Goal: Task Accomplishment & Management: Complete application form

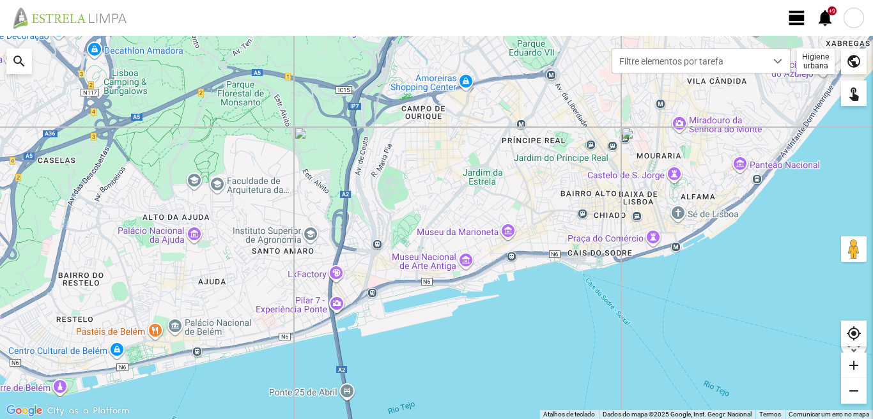
click at [797, 18] on span "view_day" at bounding box center [796, 17] width 19 height 19
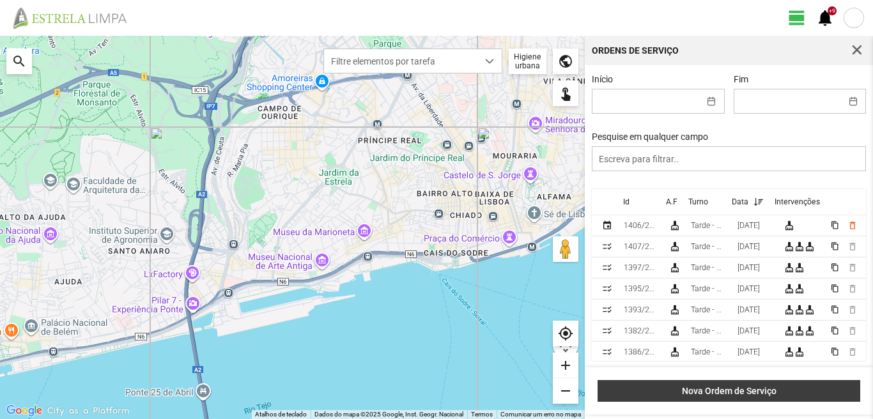
click at [734, 396] on span "Nova Ordem de Serviço" at bounding box center [729, 391] width 249 height 10
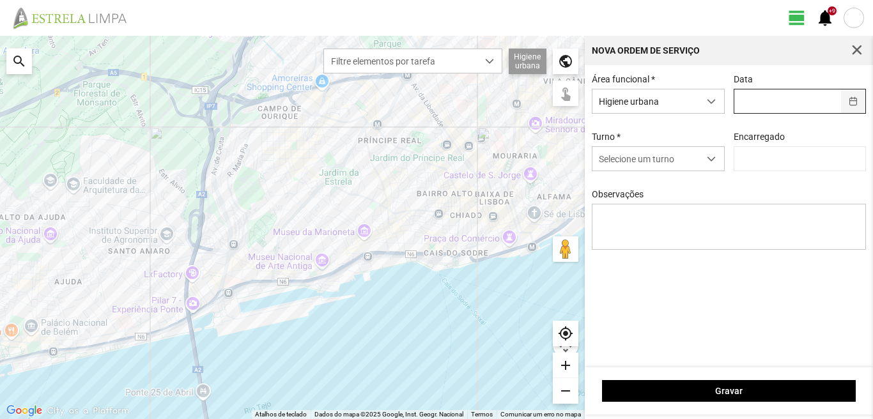
click at [857, 98] on button "button" at bounding box center [853, 101] width 25 height 24
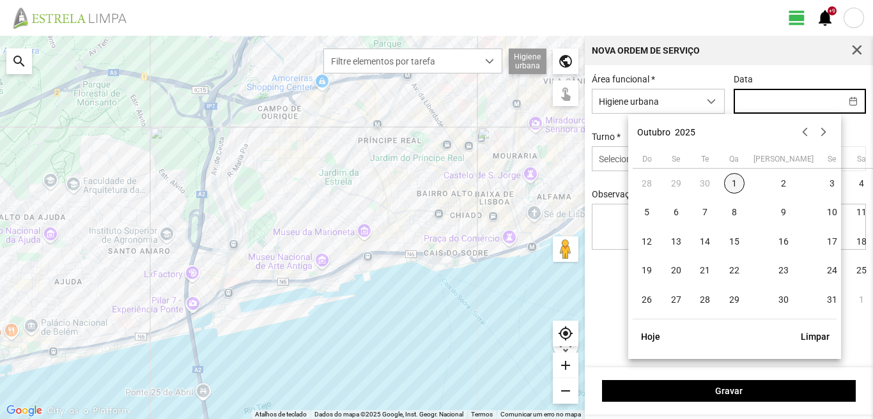
click at [737, 186] on span "1" at bounding box center [734, 183] width 20 height 20
type input "[DATE]"
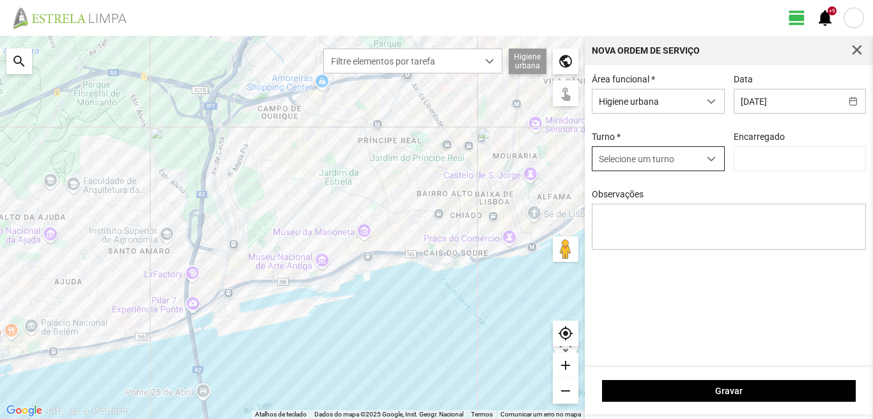
click at [715, 159] on span "dropdown trigger" at bounding box center [711, 159] width 9 height 9
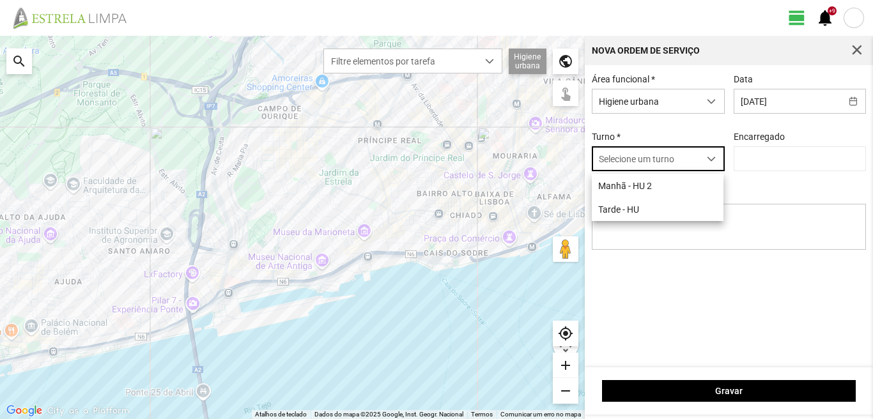
scroll to position [7, 57]
click at [634, 216] on li "Tarde - HU" at bounding box center [658, 210] width 132 height 24
type input "[PERSON_NAME]"
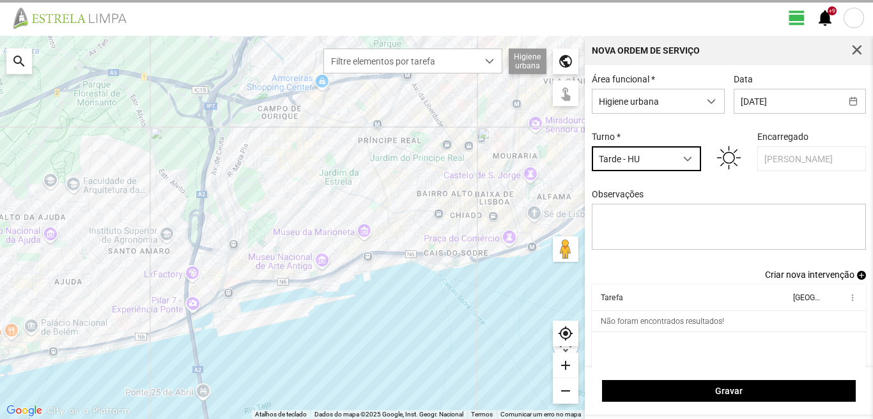
click at [775, 279] on span "Criar nova intervenção" at bounding box center [809, 275] width 89 height 10
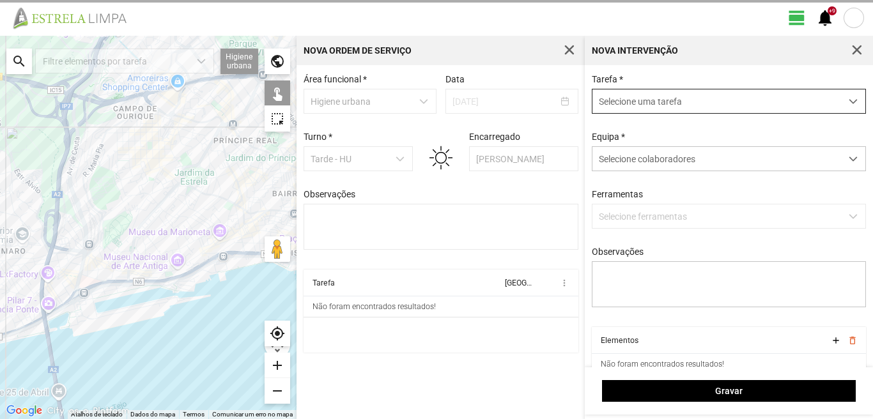
click at [849, 101] on span "dropdown trigger" at bounding box center [853, 101] width 9 height 9
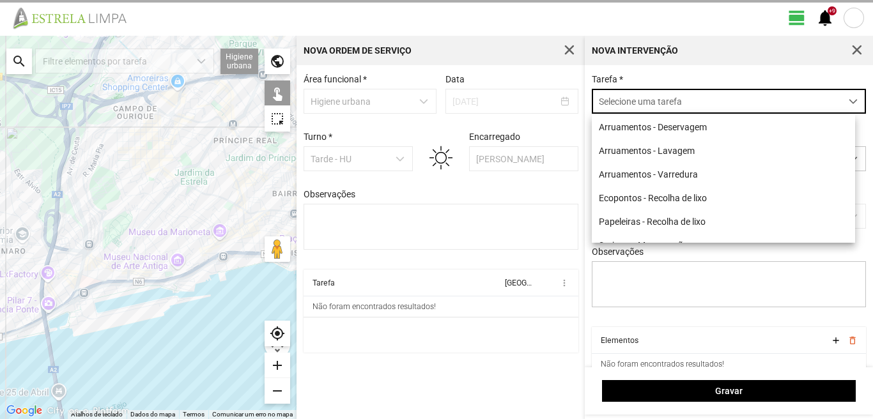
scroll to position [7, 57]
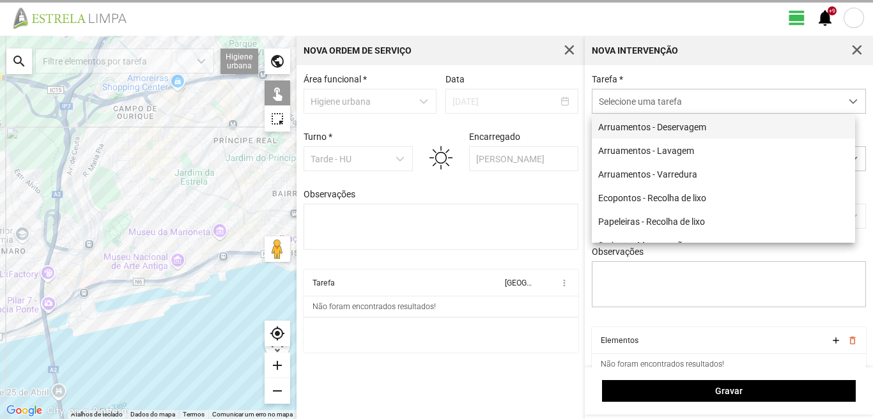
click at [693, 127] on li "Arruamentos - Deservagem" at bounding box center [723, 127] width 263 height 24
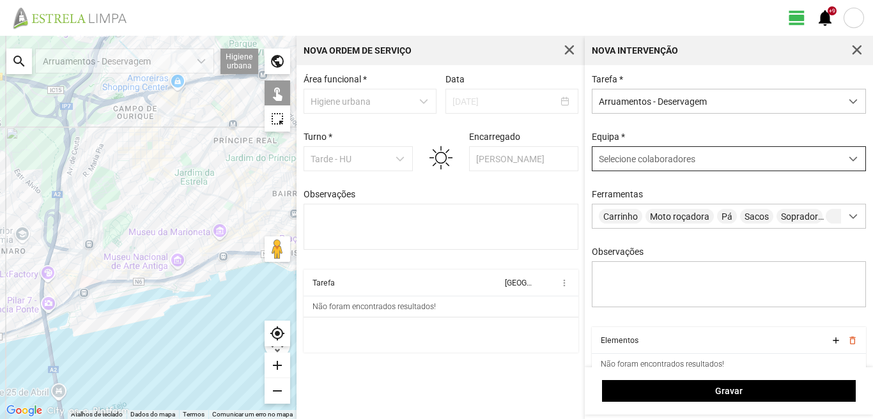
click at [849, 160] on span at bounding box center [853, 159] width 9 height 9
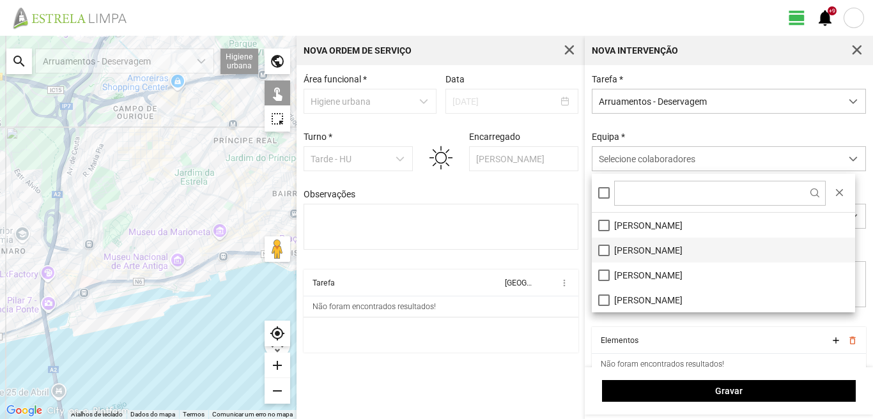
click at [598, 255] on li "[PERSON_NAME]" at bounding box center [723, 250] width 263 height 25
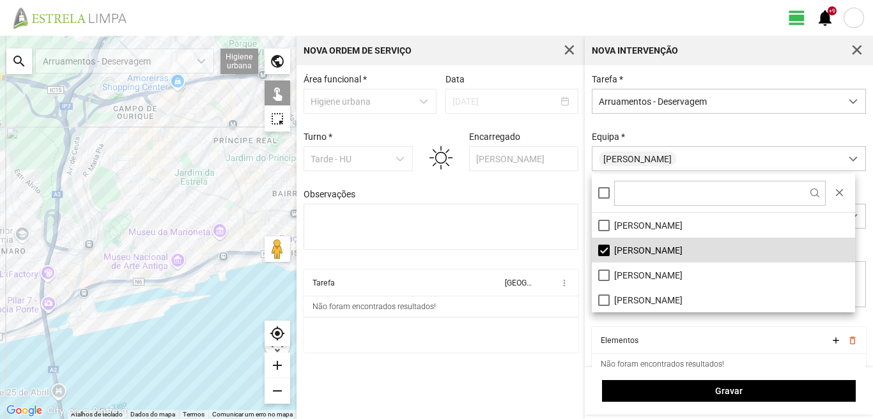
click at [513, 357] on div "Tarefa Equipa more_vert Não foram encontrados resultados!" at bounding box center [441, 314] width 275 height 89
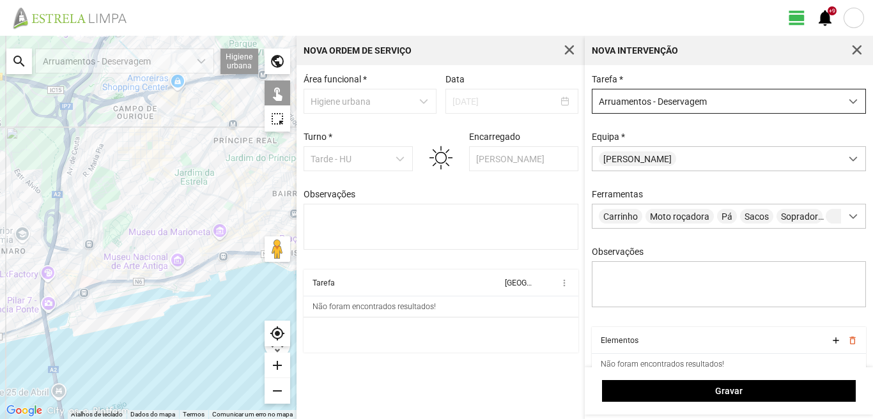
click at [849, 104] on span "dropdown trigger" at bounding box center [853, 101] width 9 height 9
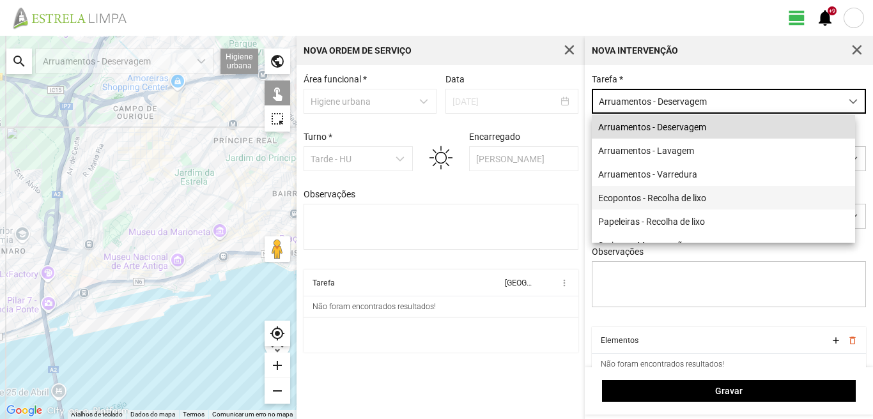
click at [690, 205] on li "Ecopontos - Recolha de lixo" at bounding box center [723, 198] width 263 height 24
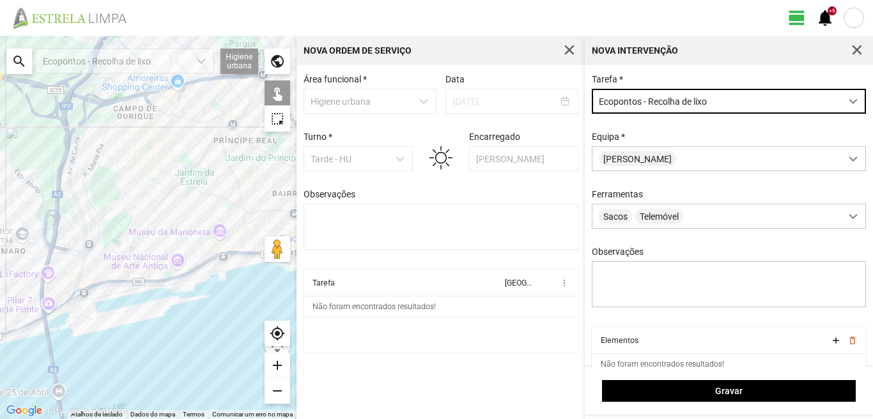
click at [18, 61] on div "search" at bounding box center [19, 62] width 26 height 26
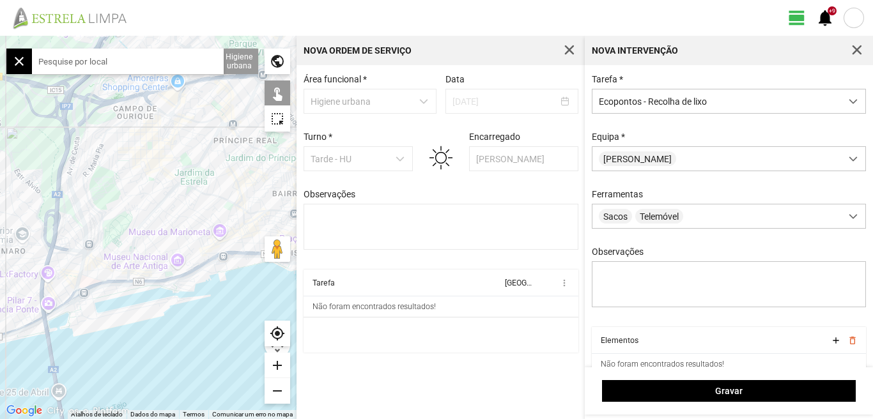
click at [56, 62] on input "text" at bounding box center [128, 62] width 192 height 26
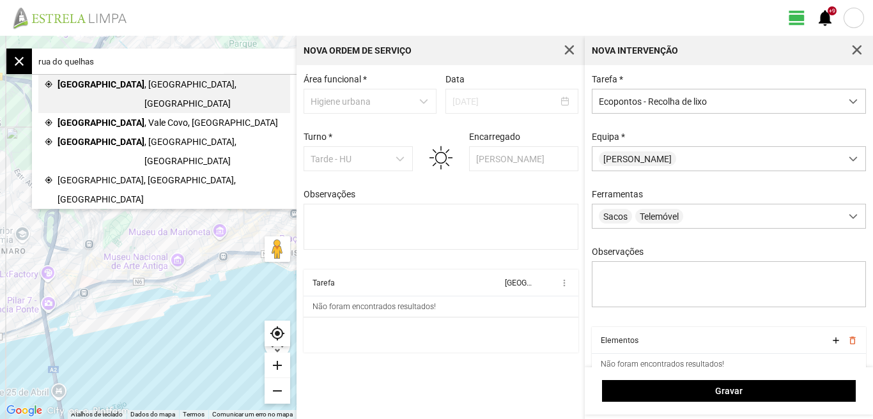
click at [144, 83] on span ", [GEOGRAPHIC_DATA], [GEOGRAPHIC_DATA]" at bounding box center [213, 94] width 139 height 38
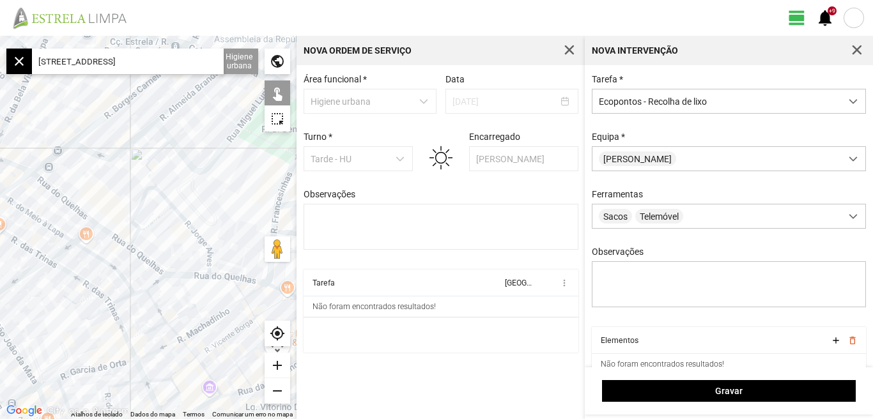
click at [50, 186] on div at bounding box center [148, 228] width 297 height 384
click at [82, 136] on div at bounding box center [148, 228] width 297 height 384
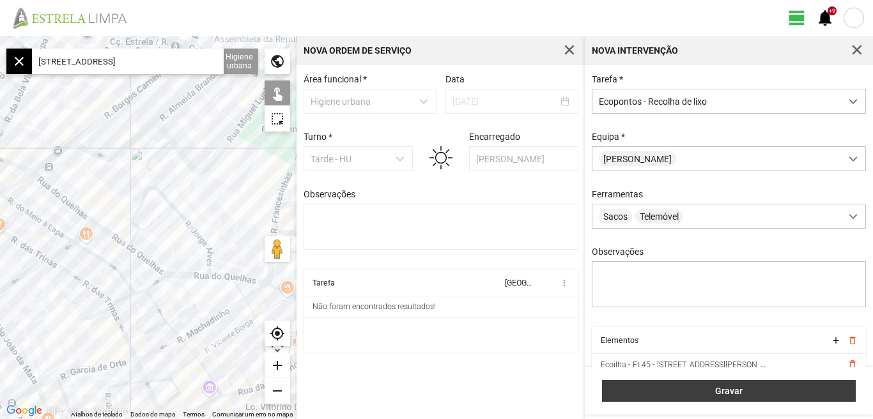
click at [728, 389] on span "Gravar" at bounding box center [729, 391] width 240 height 10
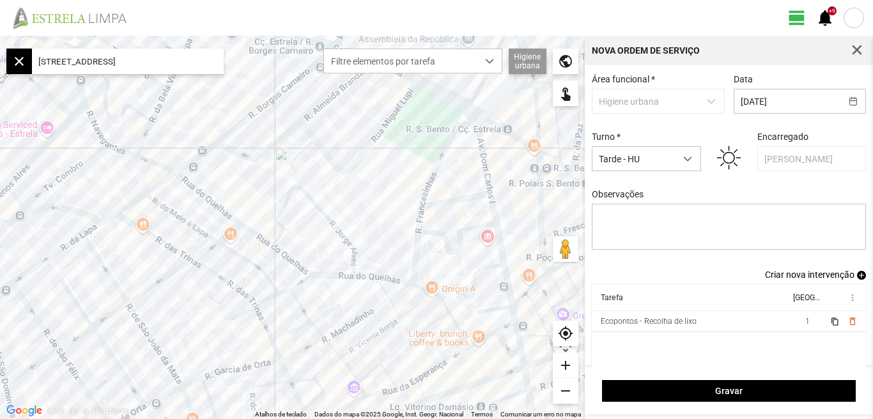
click at [190, 65] on input "[STREET_ADDRESS]" at bounding box center [128, 62] width 192 height 26
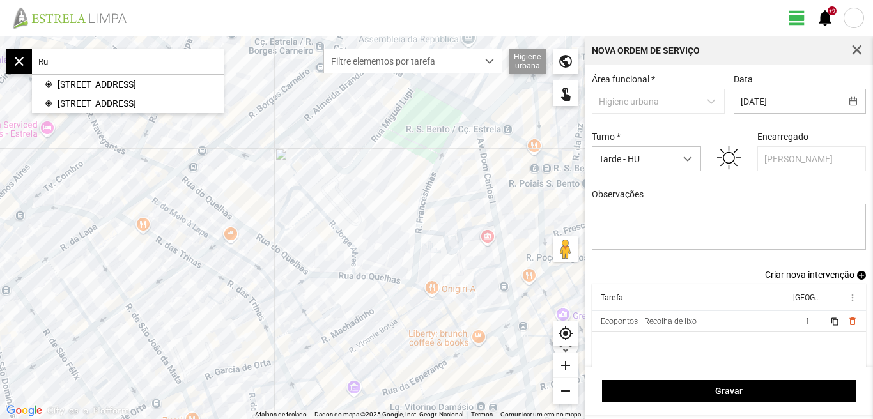
type input "R"
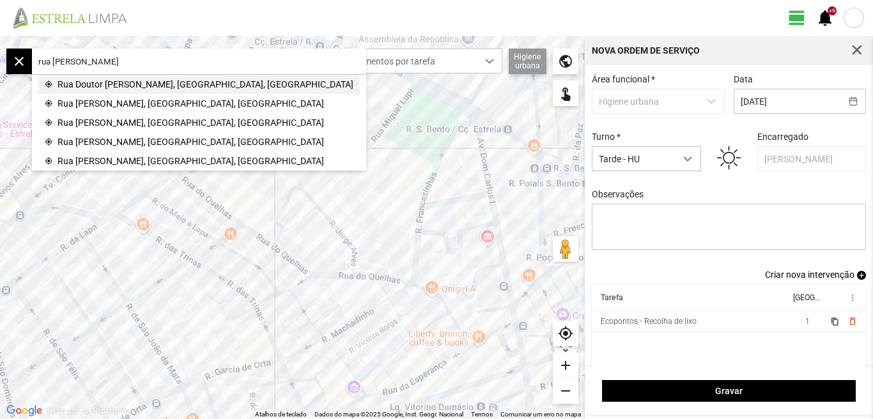
click at [137, 84] on span "Rua Doutor [PERSON_NAME], [GEOGRAPHIC_DATA], [GEOGRAPHIC_DATA]" at bounding box center [206, 84] width 296 height 19
type input "R. Dr. [PERSON_NAME], 1200-654 [GEOGRAPHIC_DATA], [GEOGRAPHIC_DATA]"
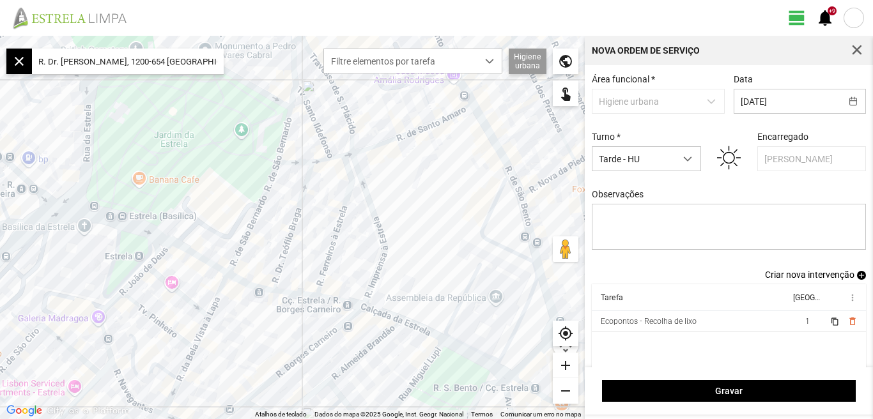
click at [565, 369] on div "add" at bounding box center [566, 366] width 26 height 26
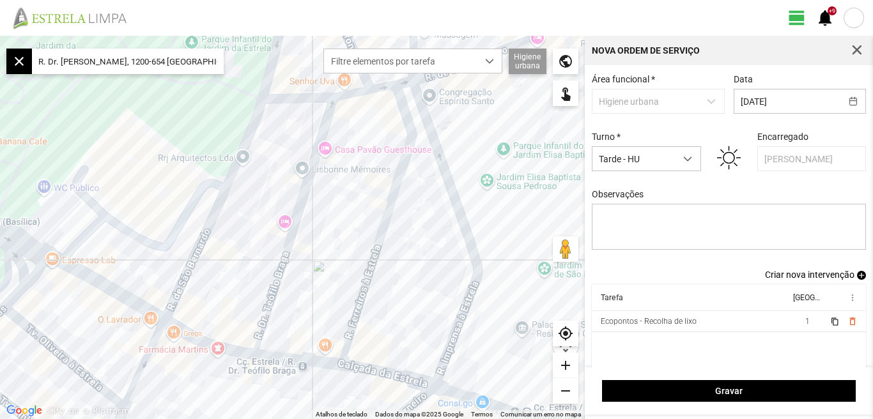
click at [565, 367] on div "add" at bounding box center [566, 366] width 26 height 26
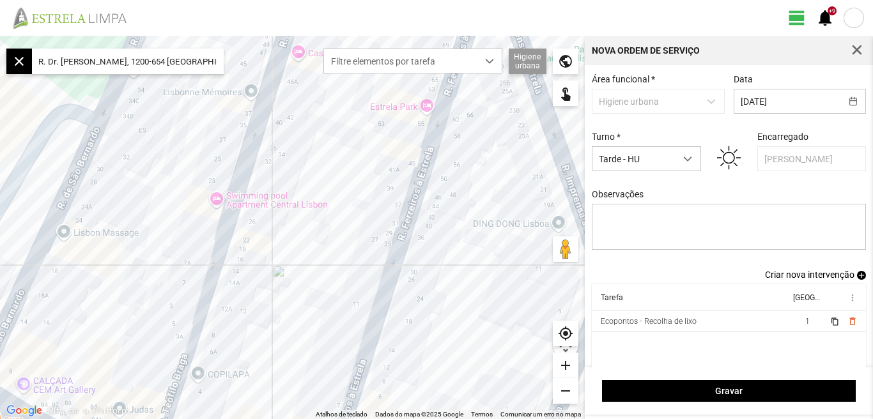
drag, startPoint x: 410, startPoint y: 236, endPoint x: 329, endPoint y: 198, distance: 90.1
click at [329, 198] on div at bounding box center [292, 228] width 585 height 384
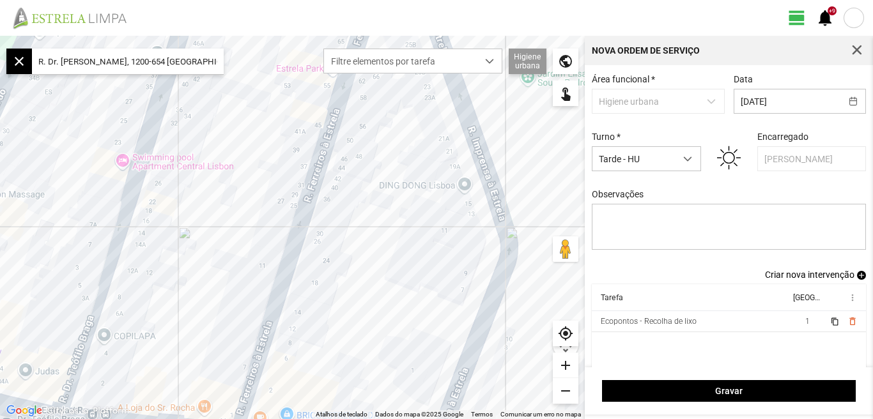
click at [562, 391] on div "remove" at bounding box center [566, 391] width 26 height 26
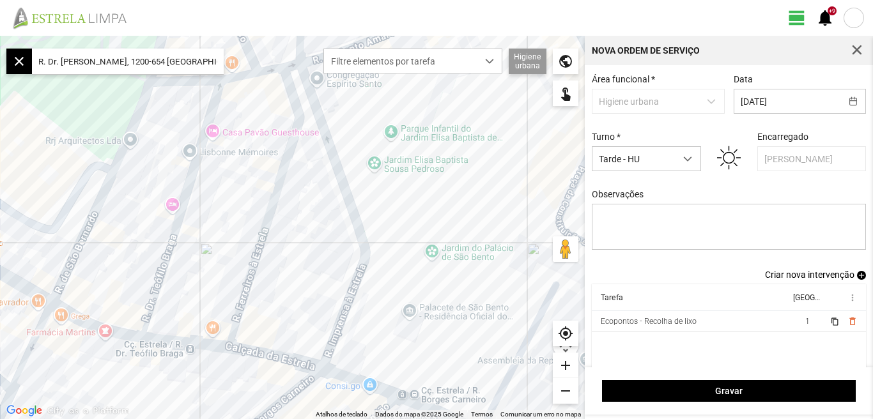
drag, startPoint x: 355, startPoint y: 239, endPoint x: 316, endPoint y: 256, distance: 42.4
click at [316, 256] on div at bounding box center [292, 228] width 585 height 384
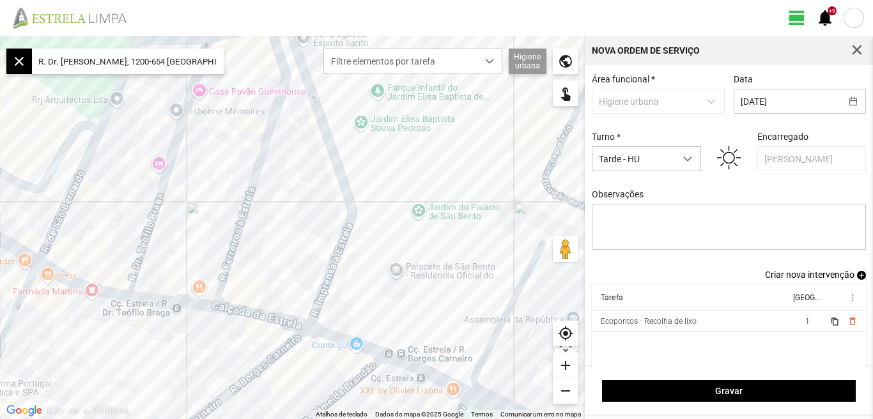
drag, startPoint x: 313, startPoint y: 256, endPoint x: 293, endPoint y: 198, distance: 61.4
click at [293, 199] on div at bounding box center [292, 228] width 585 height 384
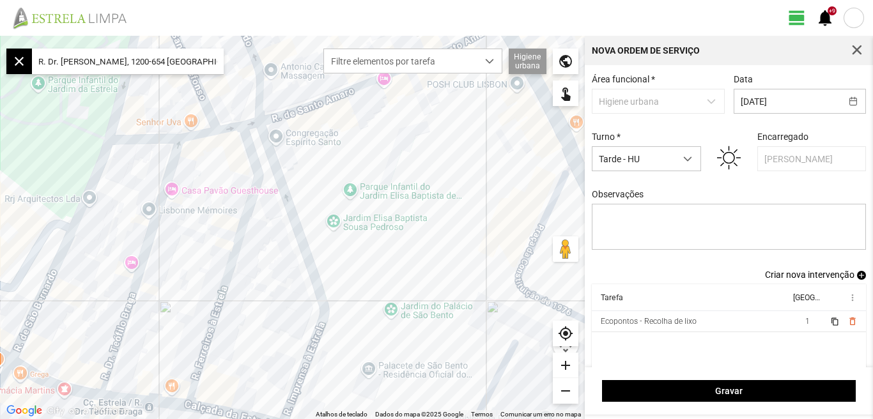
drag, startPoint x: 291, startPoint y: 195, endPoint x: 272, endPoint y: 323, distance: 129.3
click at [272, 323] on div at bounding box center [292, 228] width 585 height 384
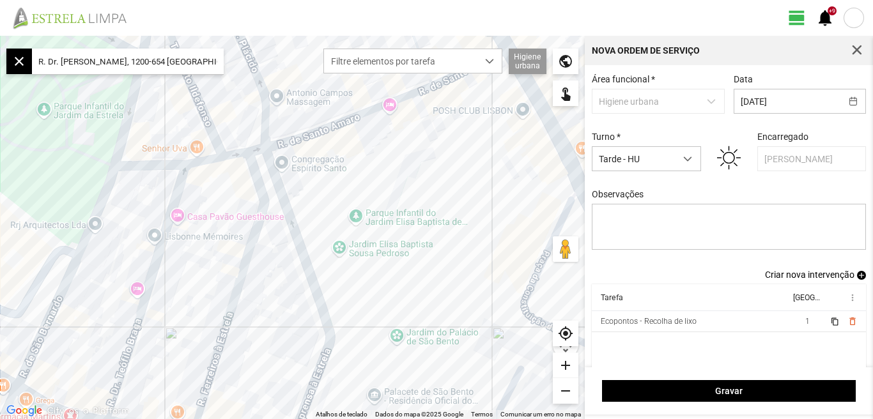
drag, startPoint x: 268, startPoint y: 287, endPoint x: 275, endPoint y: 317, distance: 30.9
click at [275, 317] on div at bounding box center [292, 228] width 585 height 384
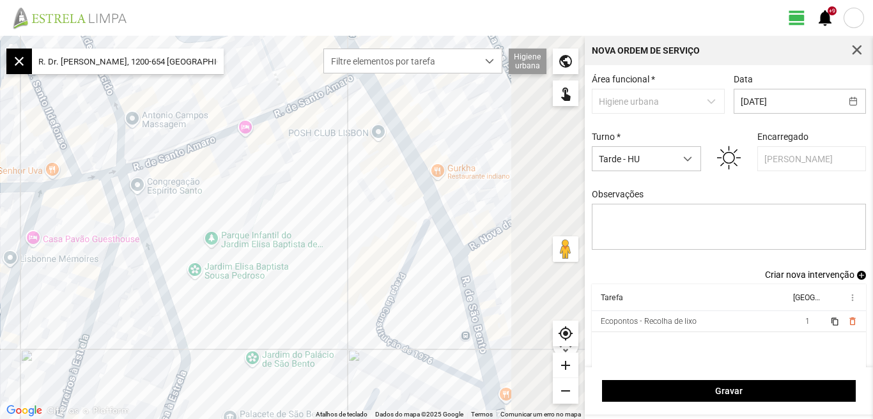
drag, startPoint x: 446, startPoint y: 178, endPoint x: 302, endPoint y: 198, distance: 145.8
click at [302, 198] on div at bounding box center [292, 228] width 585 height 384
